Goal: Find specific fact: Find specific fact

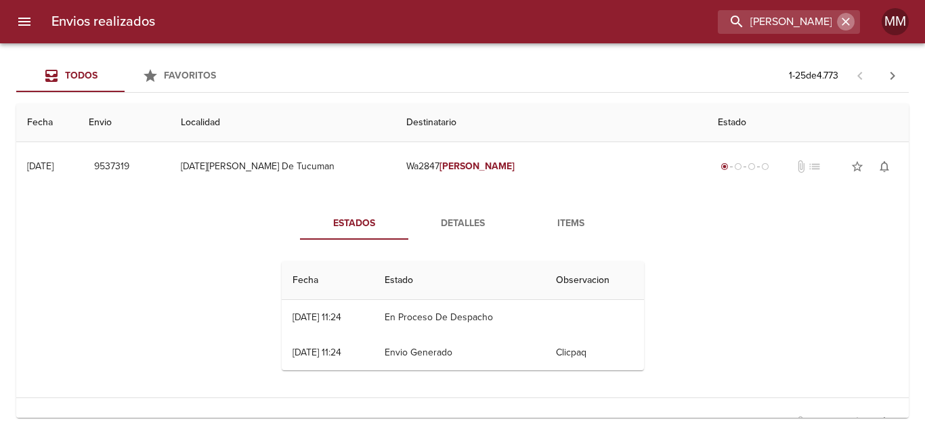
click at [851, 26] on icon "button" at bounding box center [846, 22] width 14 height 14
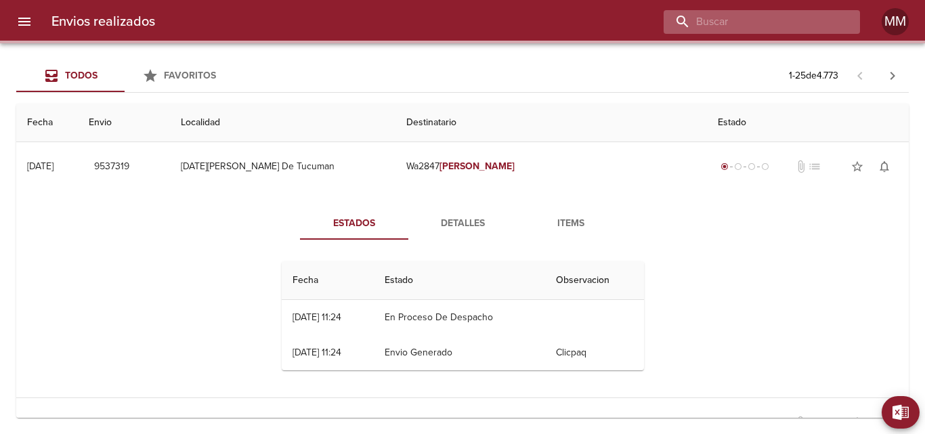
click at [817, 24] on input "buscar" at bounding box center [750, 22] width 173 height 24
paste input "[PERSON_NAME]"
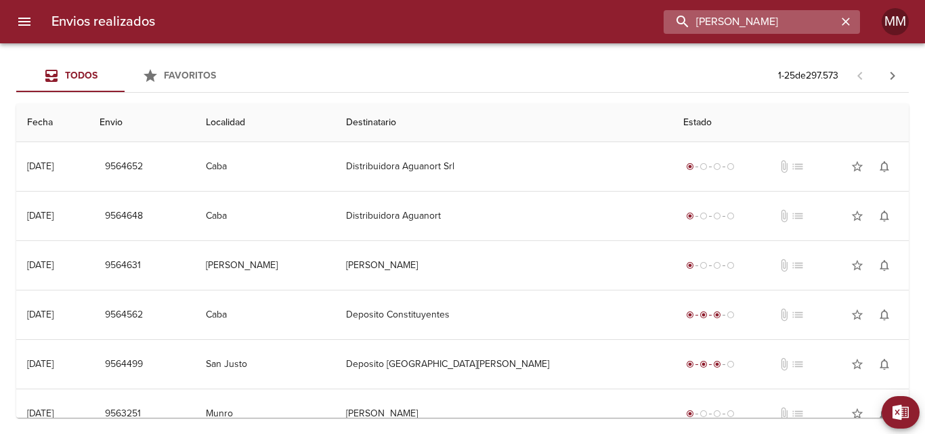
type input "[PERSON_NAME]"
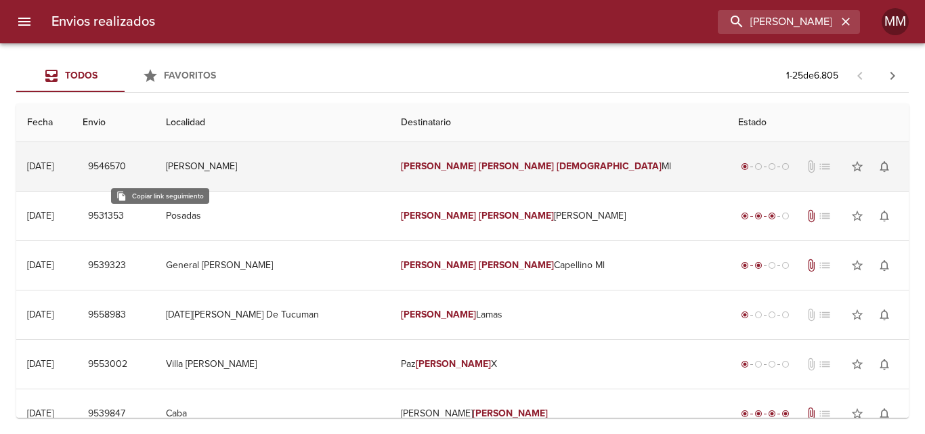
click at [126, 165] on span "9546570" at bounding box center [107, 166] width 38 height 17
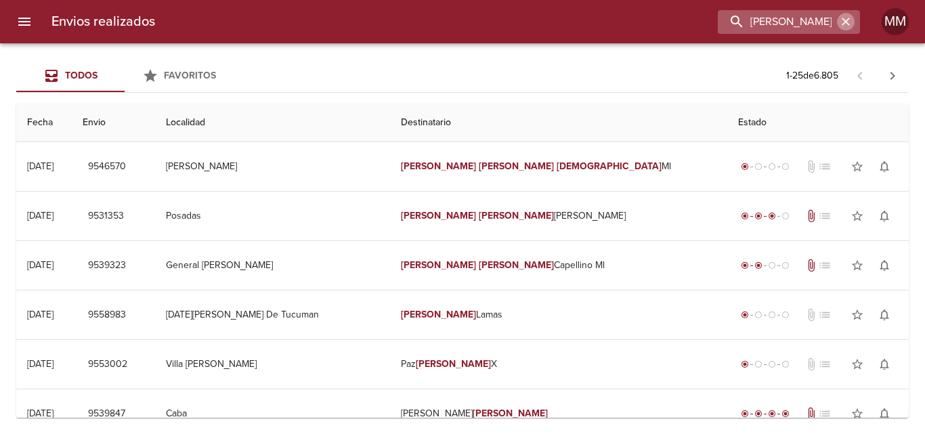
click at [853, 24] on button "button" at bounding box center [846, 22] width 18 height 18
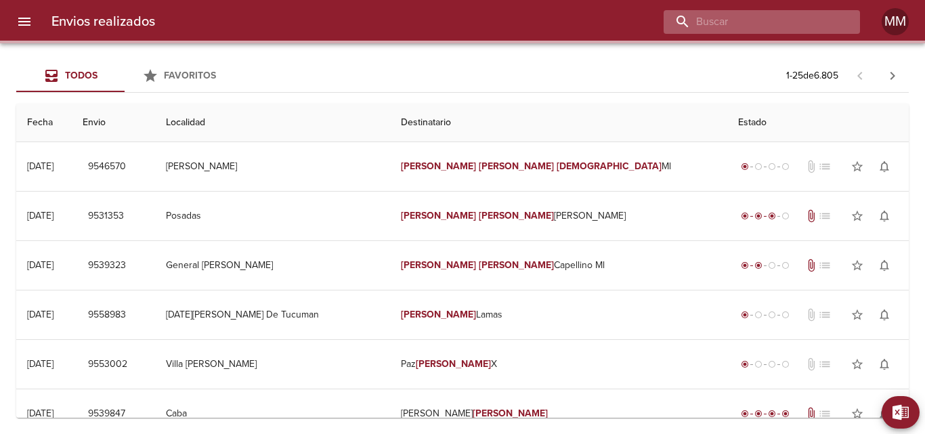
click at [804, 28] on input "buscar" at bounding box center [750, 22] width 173 height 24
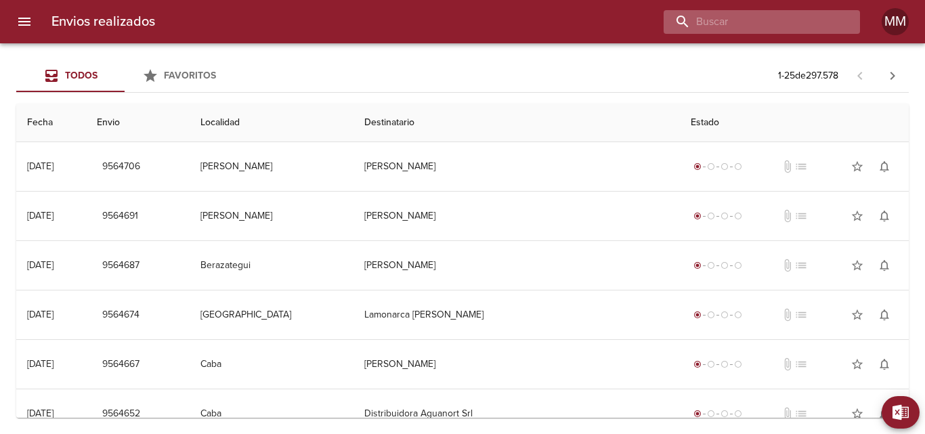
paste input "[PERSON_NAME] [PERSON_NAME]"
type input "[PERSON_NAME] [PERSON_NAME]"
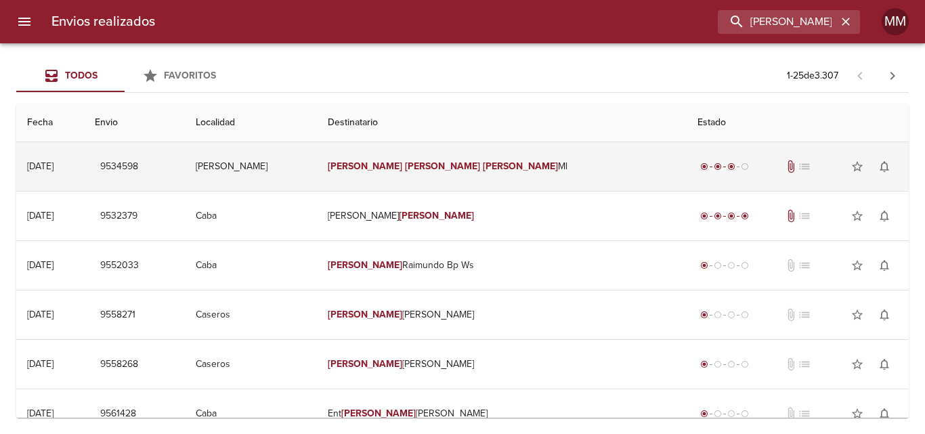
click at [456, 165] on em "[PERSON_NAME]" at bounding box center [442, 166] width 75 height 12
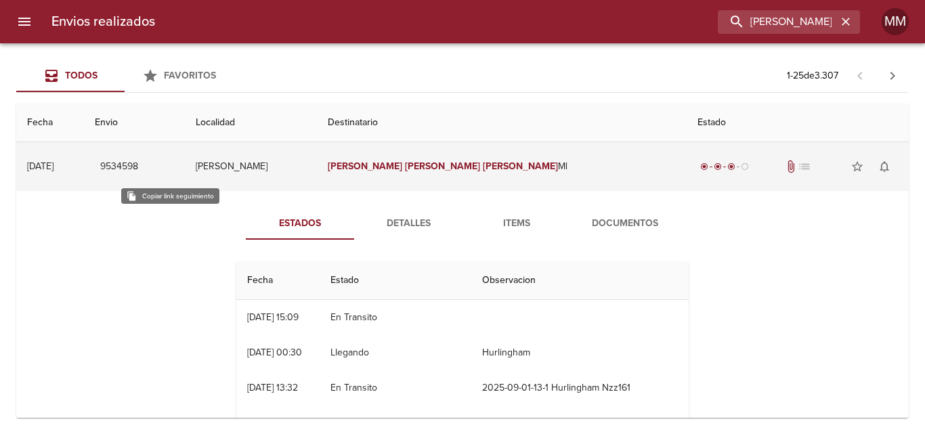
click at [138, 167] on span "9534598" at bounding box center [119, 166] width 38 height 17
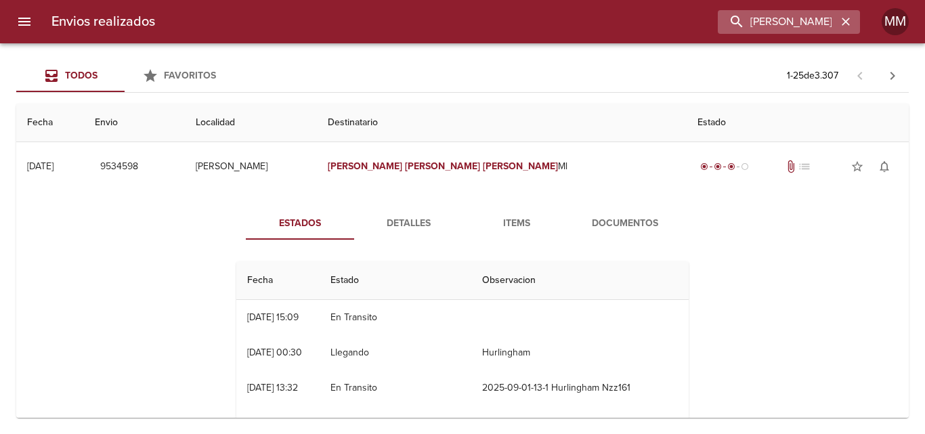
click at [847, 24] on icon "button" at bounding box center [846, 22] width 14 height 14
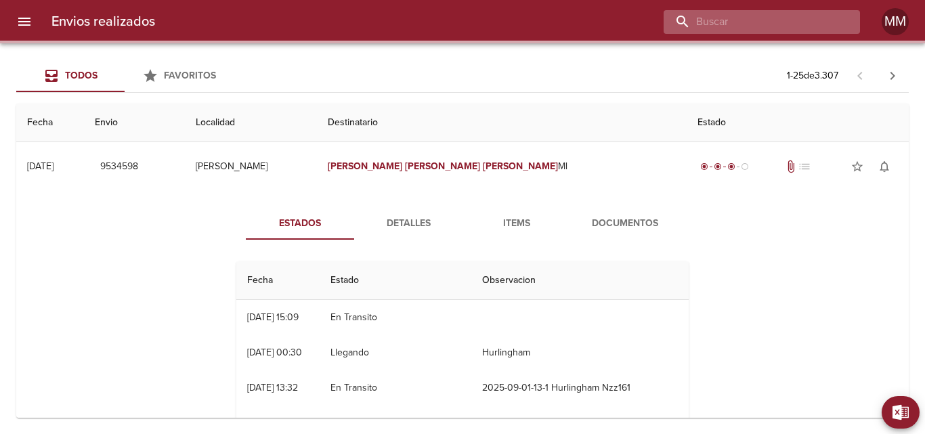
click at [814, 19] on input "buscar" at bounding box center [750, 22] width 173 height 24
paste input "[PERSON_NAME] [PERSON_NAME]"
type input "[PERSON_NAME] [PERSON_NAME]"
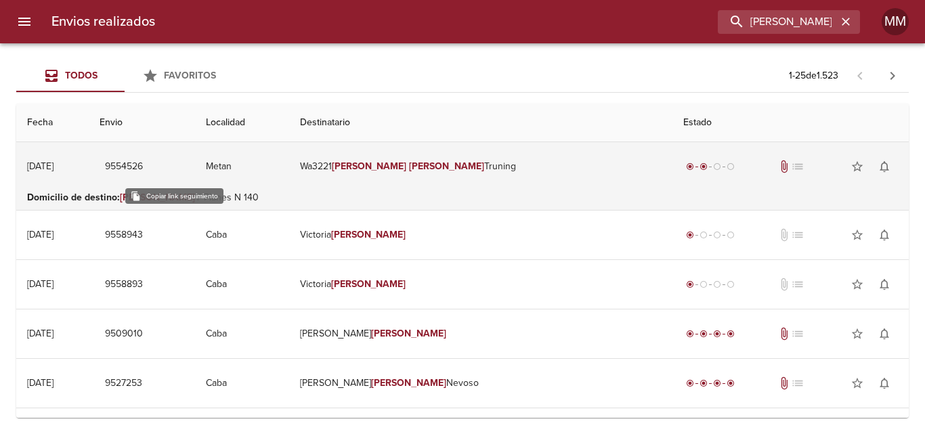
click at [143, 169] on span "9554526" at bounding box center [124, 166] width 38 height 17
